Goal: Communication & Community: Ask a question

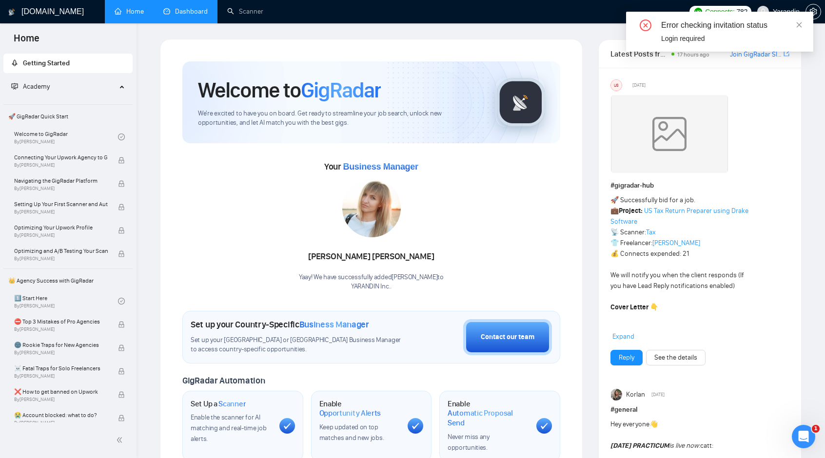
click at [187, 13] on link "Dashboard" at bounding box center [185, 11] width 44 height 8
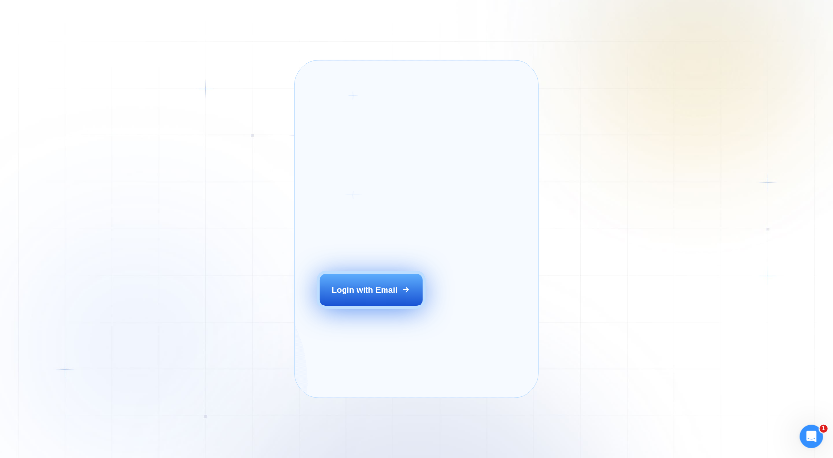
click at [374, 296] on div "Login with Email" at bounding box center [365, 290] width 66 height 11
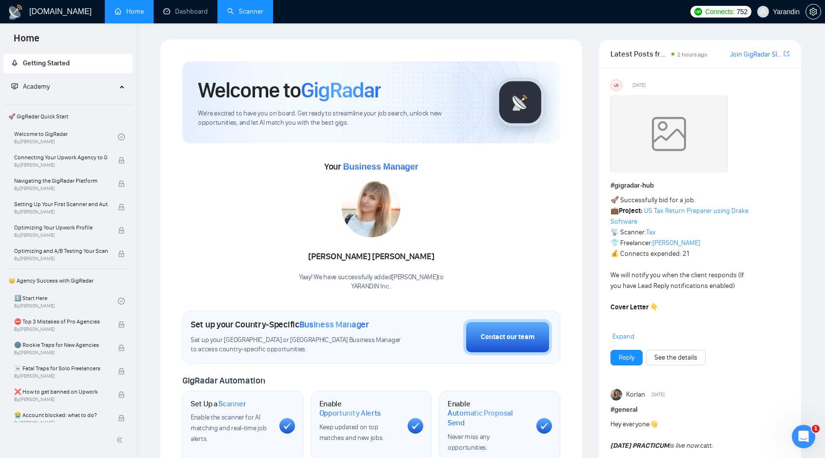
click at [250, 16] on link "Scanner" at bounding box center [245, 11] width 36 height 8
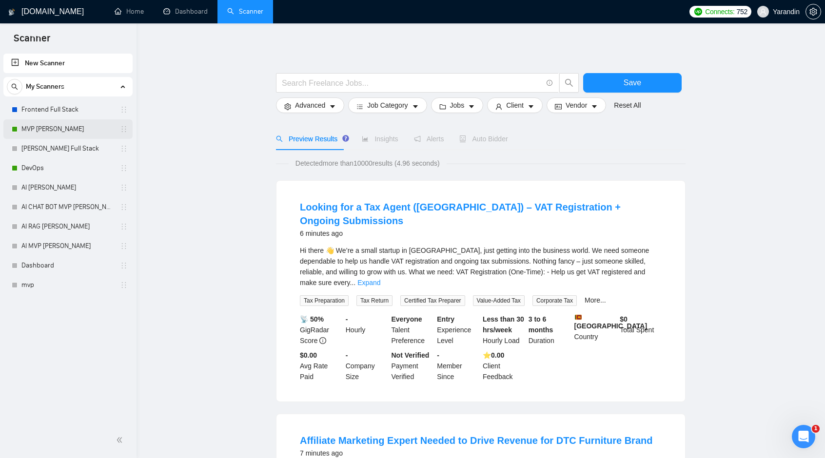
click at [43, 131] on link "MVP Vlad UPD" at bounding box center [67, 129] width 93 height 20
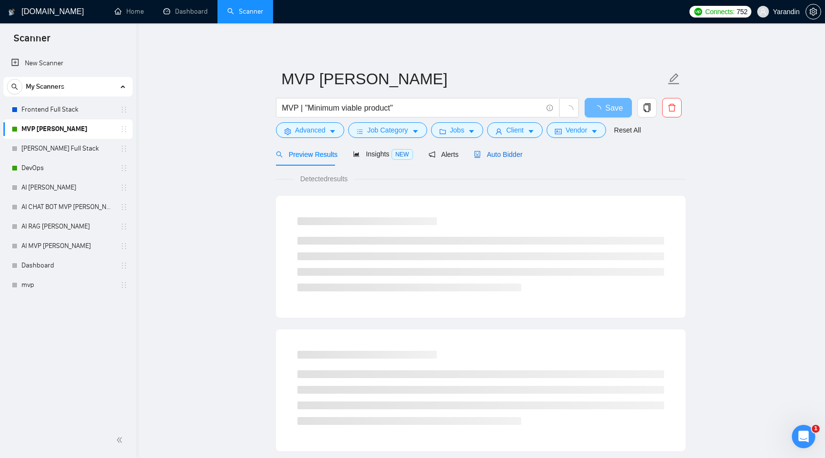
click at [500, 155] on span "Auto Bidder" at bounding box center [498, 155] width 48 height 8
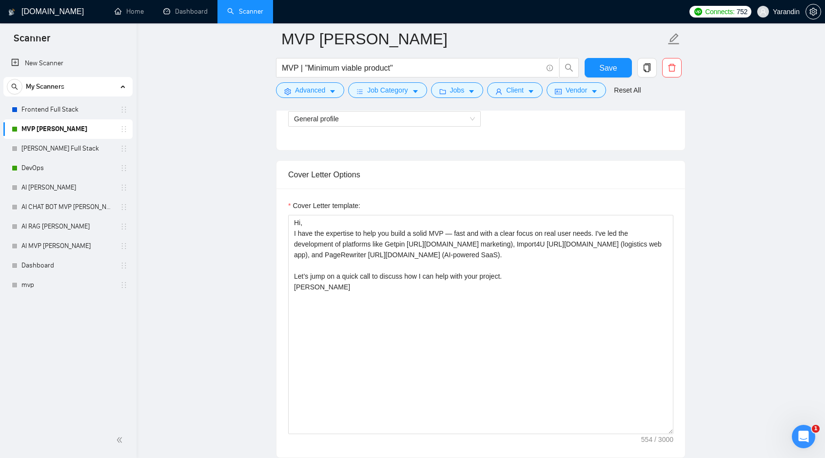
scroll to position [488, 0]
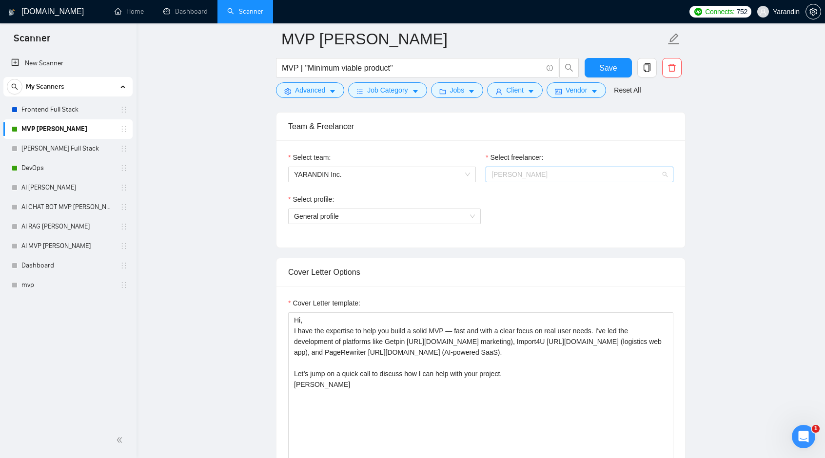
click at [540, 178] on span "[PERSON_NAME]" at bounding box center [580, 174] width 176 height 15
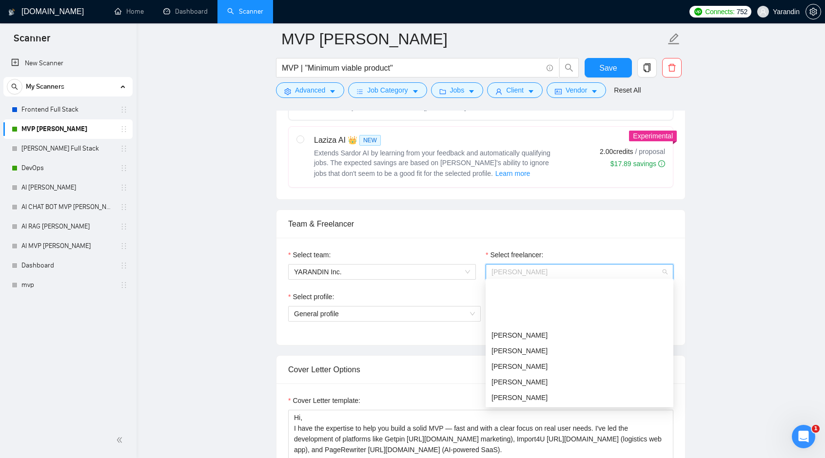
scroll to position [49, 0]
click at [530, 365] on div "[PERSON_NAME]" at bounding box center [580, 364] width 176 height 11
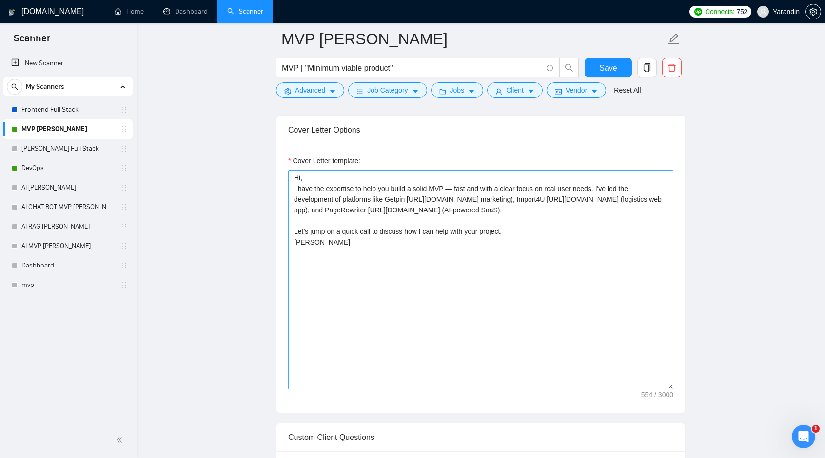
scroll to position [634, 0]
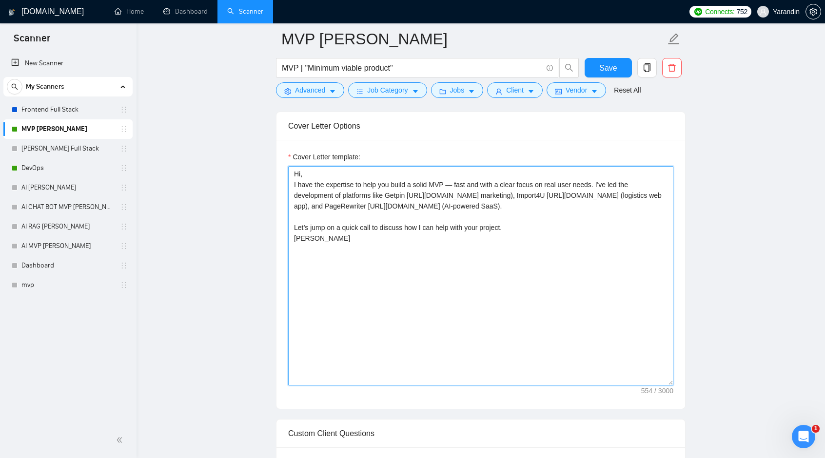
drag, startPoint x: 308, startPoint y: 271, endPoint x: 282, endPoint y: 271, distance: 26.3
click at [282, 271] on div "Cover Letter template: Hi, I have the expertise to help you build a solid MVP —…" at bounding box center [481, 274] width 409 height 269
type textarea "Hi, I have the expertise to help you build a solid MVP — fast and with a clear …"
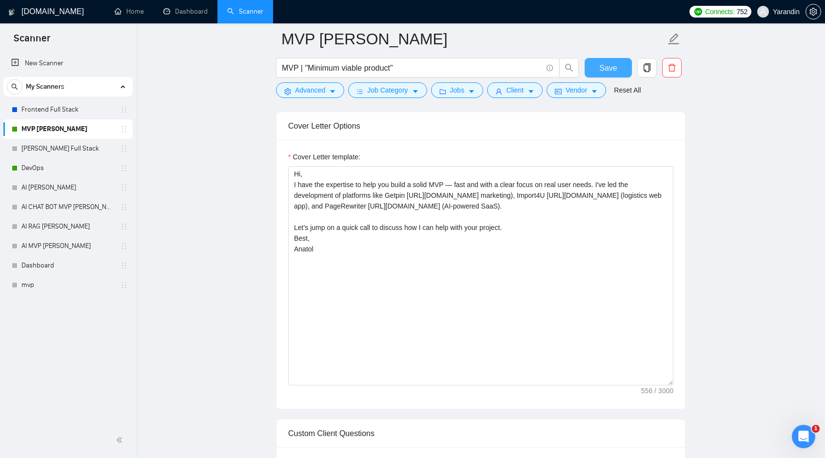
click at [592, 67] on button "Save" at bounding box center [608, 68] width 47 height 20
click at [614, 73] on span "Save" at bounding box center [608, 68] width 18 height 12
click at [144, 8] on link "Home" at bounding box center [129, 11] width 29 height 8
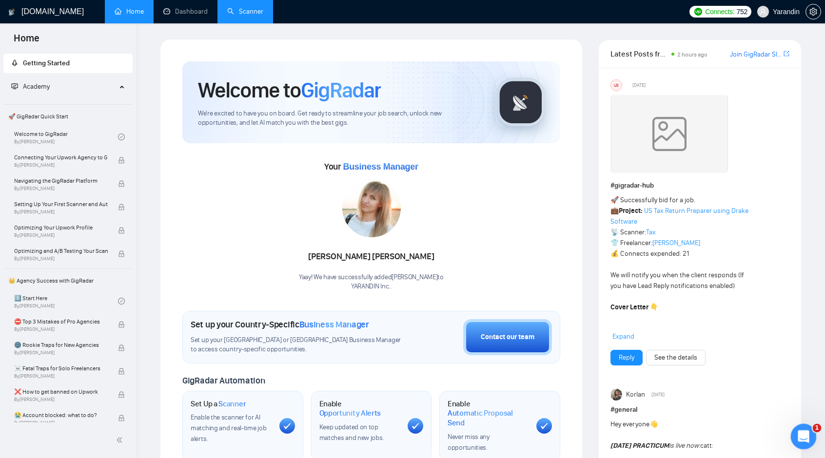
click at [810, 433] on icon "Открыть службу сообщений Intercom" at bounding box center [803, 436] width 16 height 16
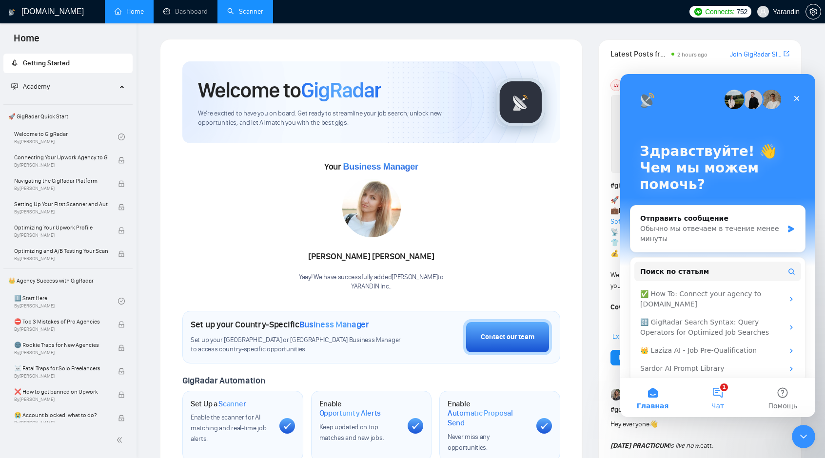
click at [720, 397] on button "1 Чат" at bounding box center [717, 397] width 65 height 39
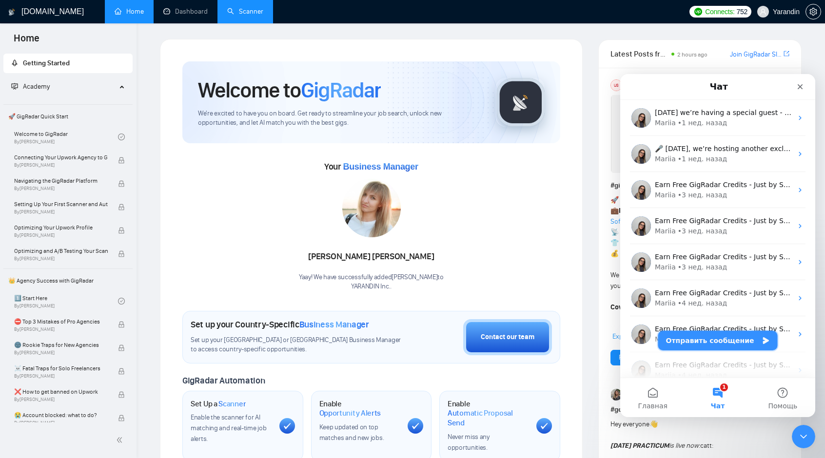
click at [734, 342] on button "Отправить сообщение" at bounding box center [717, 341] width 119 height 20
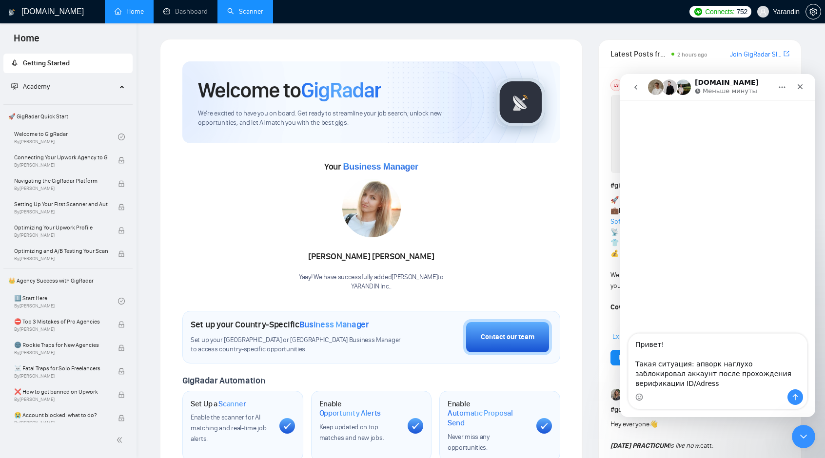
click at [787, 383] on textarea "Привет! Такая ситуация: апворк наглухо заблокировал аккаунт после прохождения в…" at bounding box center [718, 362] width 179 height 56
click at [690, 388] on textarea "Привет! Такая ситуация: апворк наглухо заблокировал аккаунт после прохождения в…" at bounding box center [718, 362] width 179 height 56
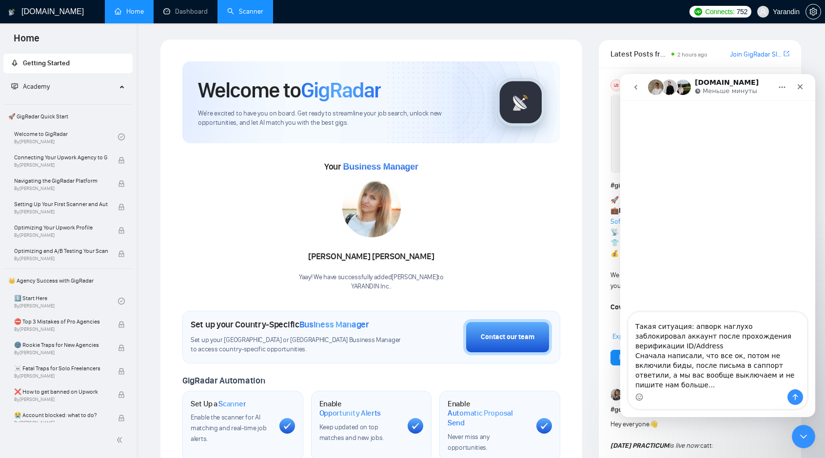
scroll to position [26, 0]
type textarea "Привет! Такая ситуация: апворк наглухо заблокировал аккаунт после прохождения в…"
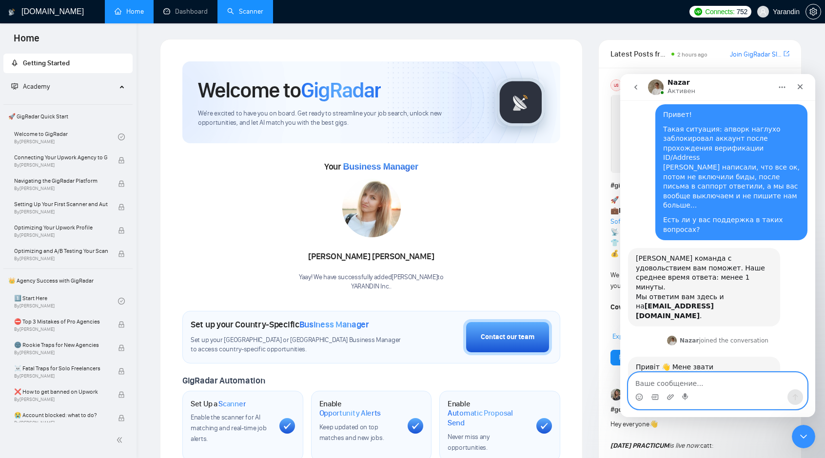
scroll to position [0, 0]
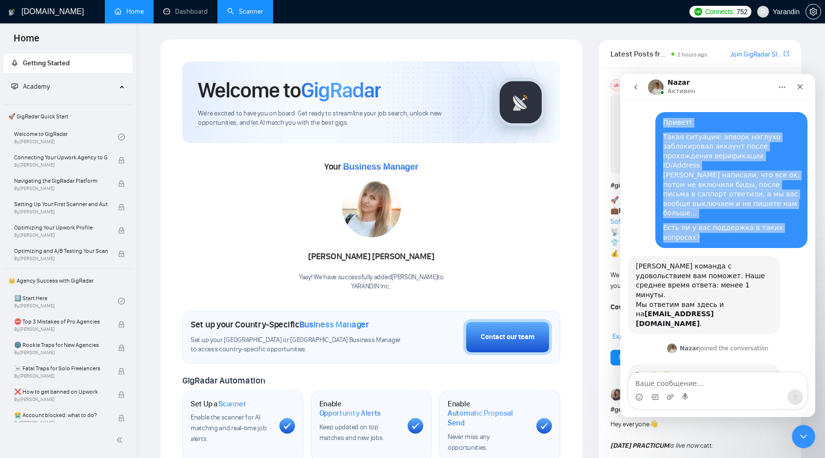
copy div "Привет! Такая ситуация: апворк наглухо заблокировал аккаунт после прохождения в…"
drag, startPoint x: 658, startPoint y: 124, endPoint x: 794, endPoint y: 209, distance: 159.5
click at [794, 209] on div "Привет! Такая ситуация: апворк наглухо заблокировал аккаунт после прохождения в…" at bounding box center [731, 180] width 137 height 124
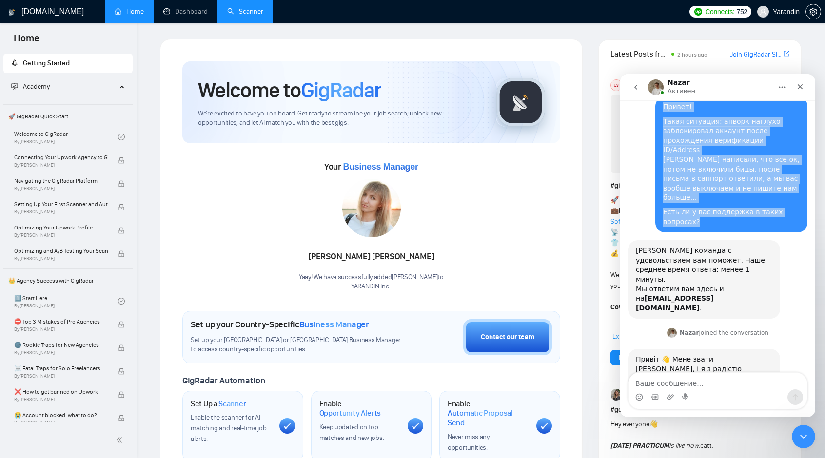
scroll to position [23, 0]
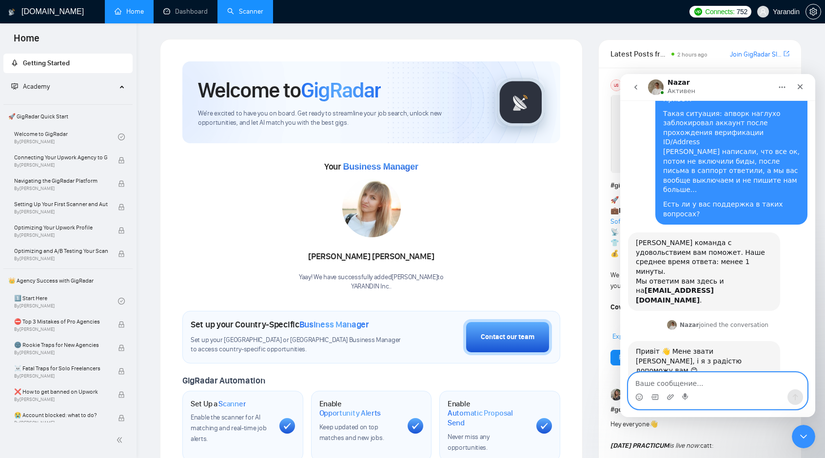
click at [667, 388] on textarea "Ваше сообщение..." at bounding box center [718, 381] width 179 height 17
type textarea "ау"
click at [794, 397] on icon "Отправить сообщение…" at bounding box center [795, 398] width 5 height 6
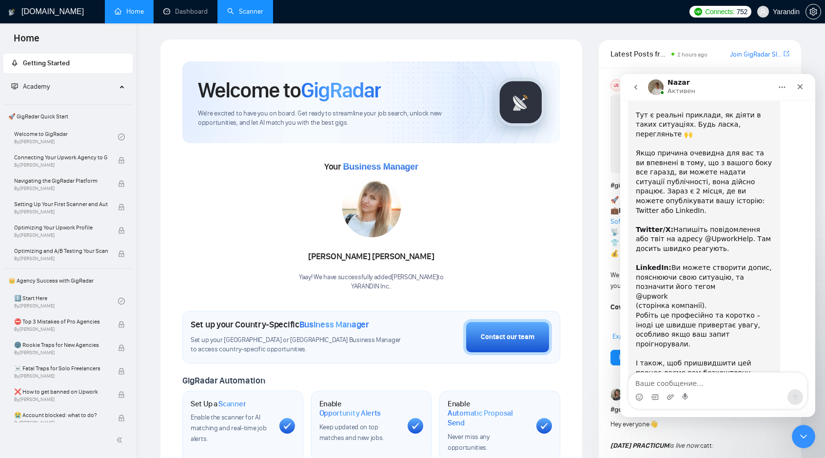
scroll to position [493, 0]
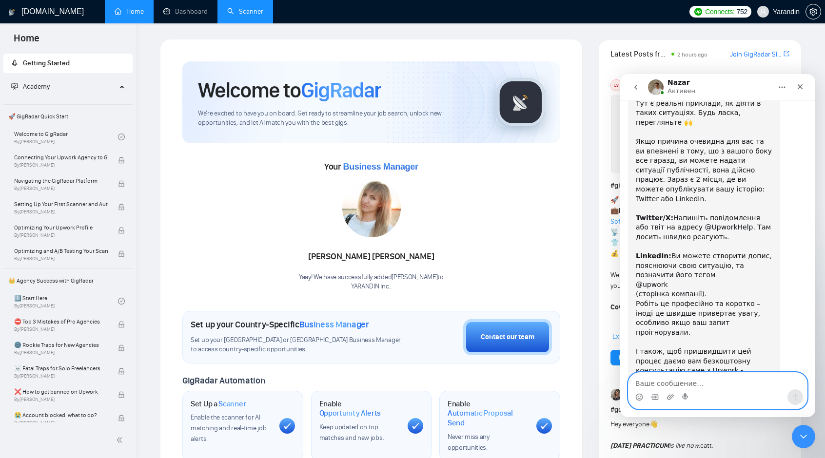
click at [689, 384] on textarea "Ваше сообщение..." at bounding box center [718, 381] width 179 height 17
type textarea "Дякую"
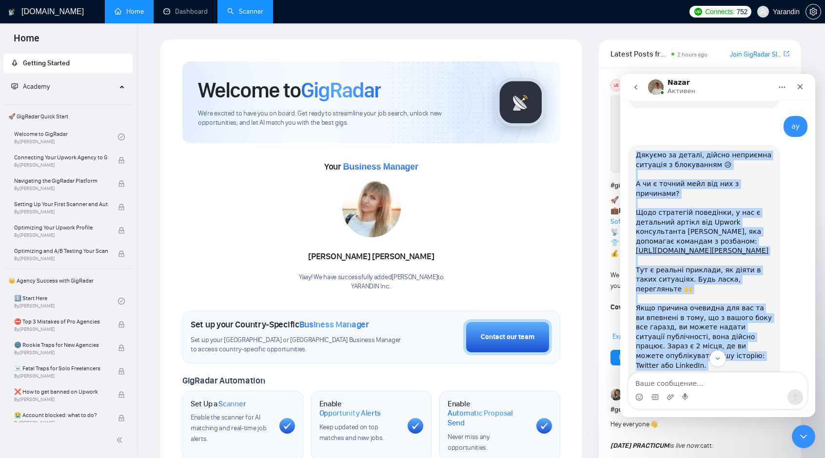
scroll to position [522, 0]
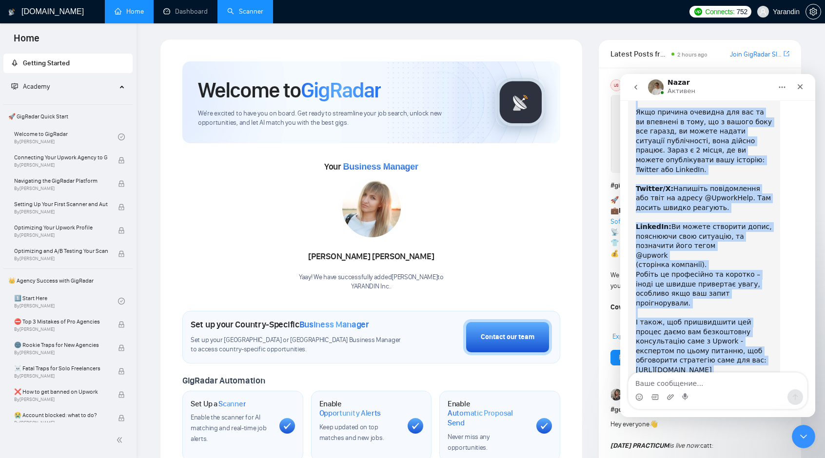
copy div "Дякуємо за деталі, дійсно неприємна ситуація з блокуванням 😥 ​ А чи є точний ме…"
drag, startPoint x: 635, startPoint y: 146, endPoint x: 764, endPoint y: 313, distance: 211.0
click at [764, 313] on div "Дякуємо за деталі, дійсно неприємна ситуація з блокуванням 😥 ​ А чи є точний ме…" at bounding box center [704, 179] width 152 height 461
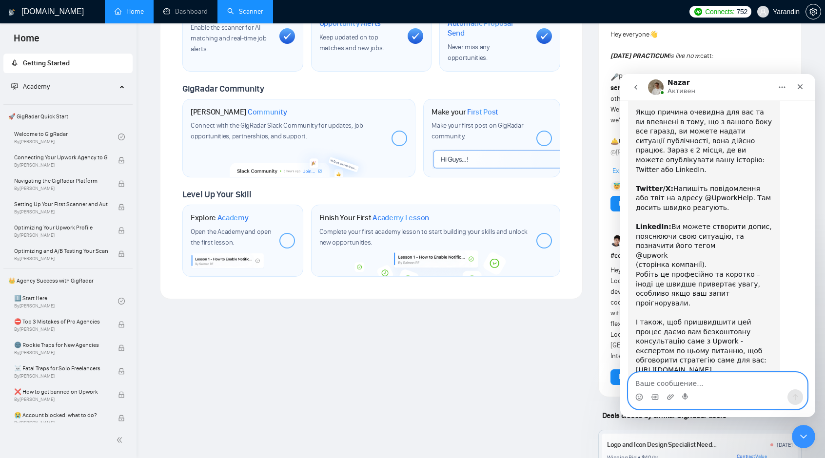
click at [669, 386] on textarea "Ваше сообщение..." at bounding box center [718, 381] width 179 height 17
type textarea "Будем разбираться"
